Goal: Task Accomplishment & Management: Complete application form

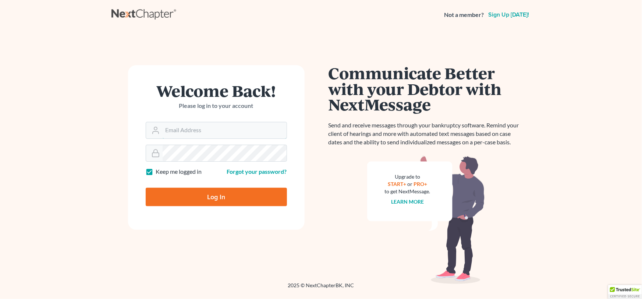
type input "[EMAIL_ADDRESS][DOMAIN_NAME]"
click at [206, 198] on input "Log In" at bounding box center [216, 197] width 141 height 18
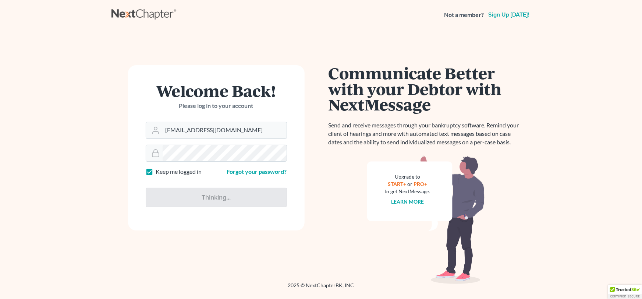
type input "Thinking..."
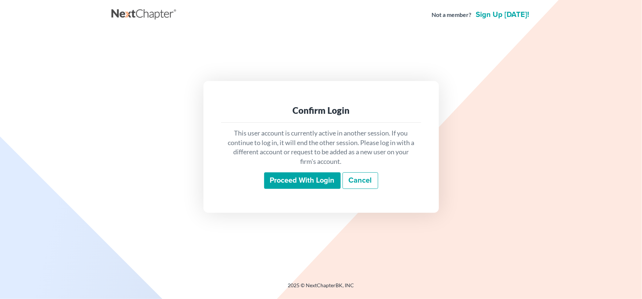
click at [312, 181] on input "Proceed with login" at bounding box center [302, 180] width 77 height 17
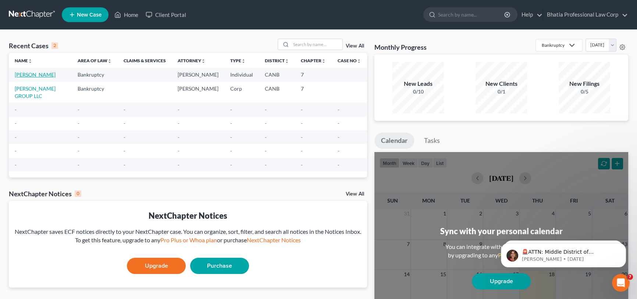
click at [37, 75] on link "[PERSON_NAME]" at bounding box center [35, 74] width 41 height 6
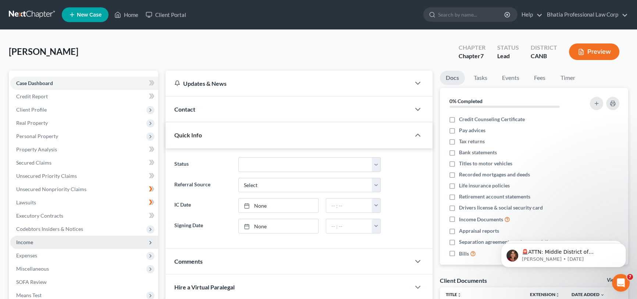
scroll to position [67, 0]
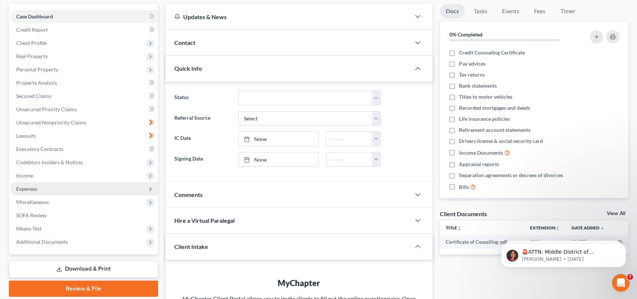
click at [150, 191] on icon at bounding box center [151, 189] width 6 height 6
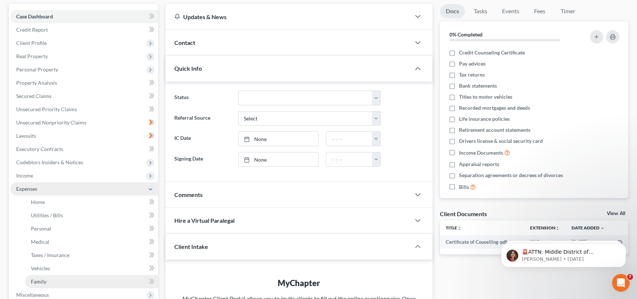
click at [85, 280] on link "Family" at bounding box center [91, 281] width 133 height 13
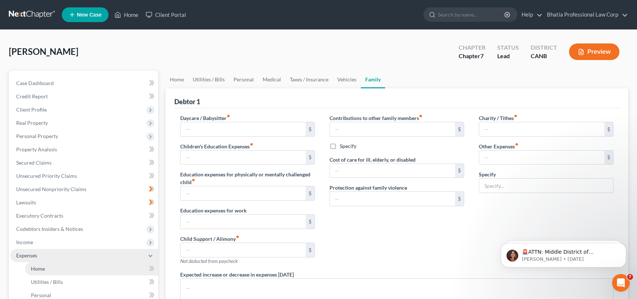
type input "0.00"
type input "2,500.00"
type input "0.00"
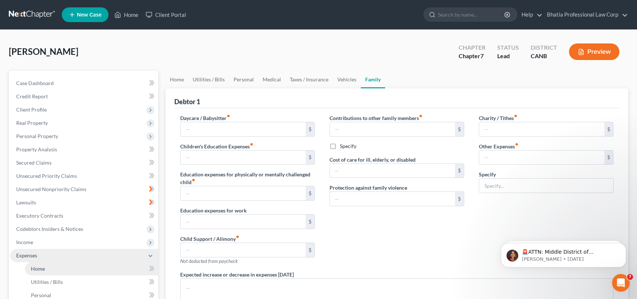
type input "0.00"
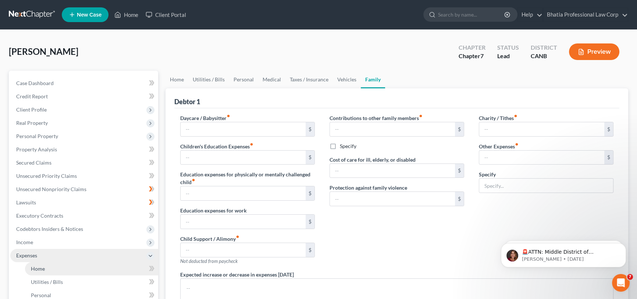
radio input "true"
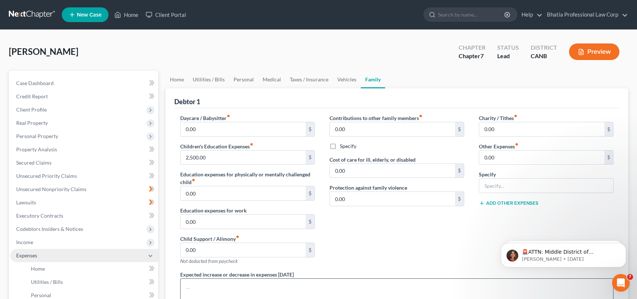
scroll to position [67, 0]
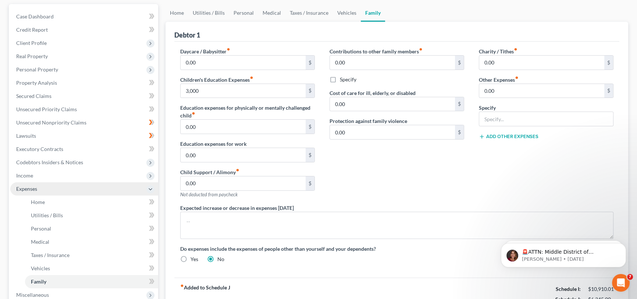
click at [410, 168] on div "Contributions to other family members fiber_manual_record 0.00 $ Specify Cost o…" at bounding box center [396, 125] width 149 height 156
click at [224, 90] on input "3,000" at bounding box center [243, 91] width 125 height 14
type input "3,000"
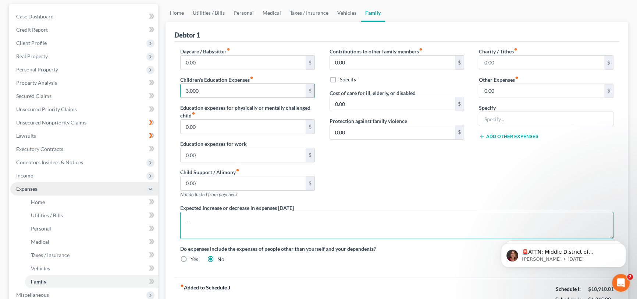
click at [251, 226] on textarea at bounding box center [396, 225] width 433 height 27
